Goal: Information Seeking & Learning: Find specific fact

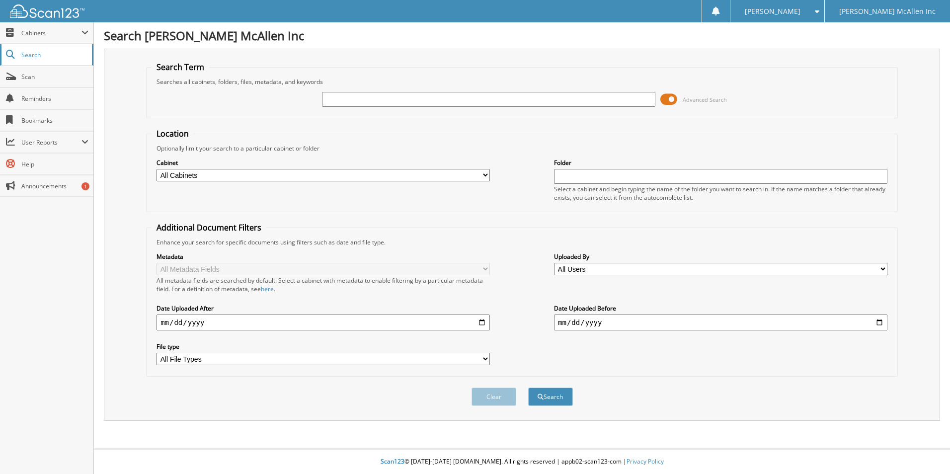
click at [50, 54] on span "Search" at bounding box center [54, 55] width 66 height 8
click at [525, 103] on input "text" at bounding box center [488, 99] width 333 height 15
drag, startPoint x: 871, startPoint y: 154, endPoint x: 849, endPoint y: 154, distance: 21.9
click at [871, 154] on div "Cabinet All Cabinets CAR DEALS PARTS SERVICE RO Needs Filing Folder" at bounding box center [521, 179] width 741 height 54
click at [488, 105] on input "77" at bounding box center [488, 99] width 333 height 15
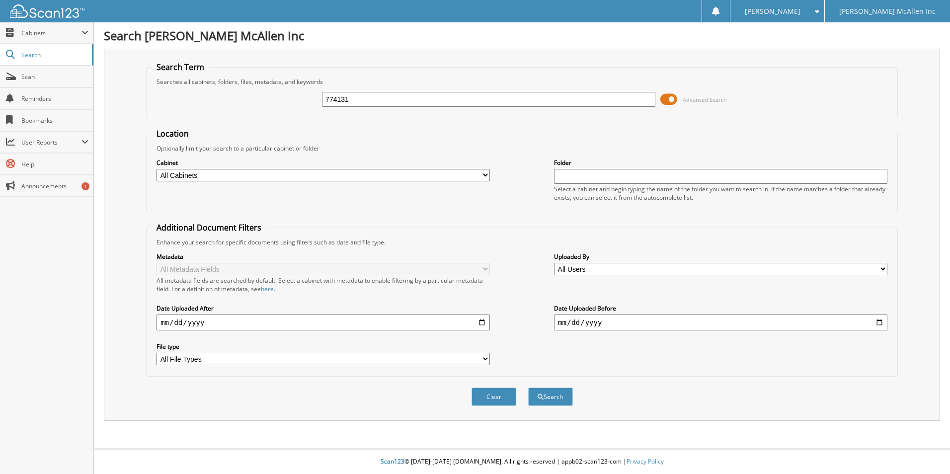
type input "774131"
click at [528, 387] on button "Search" at bounding box center [550, 396] width 45 height 18
